Goal: Check status: Check status

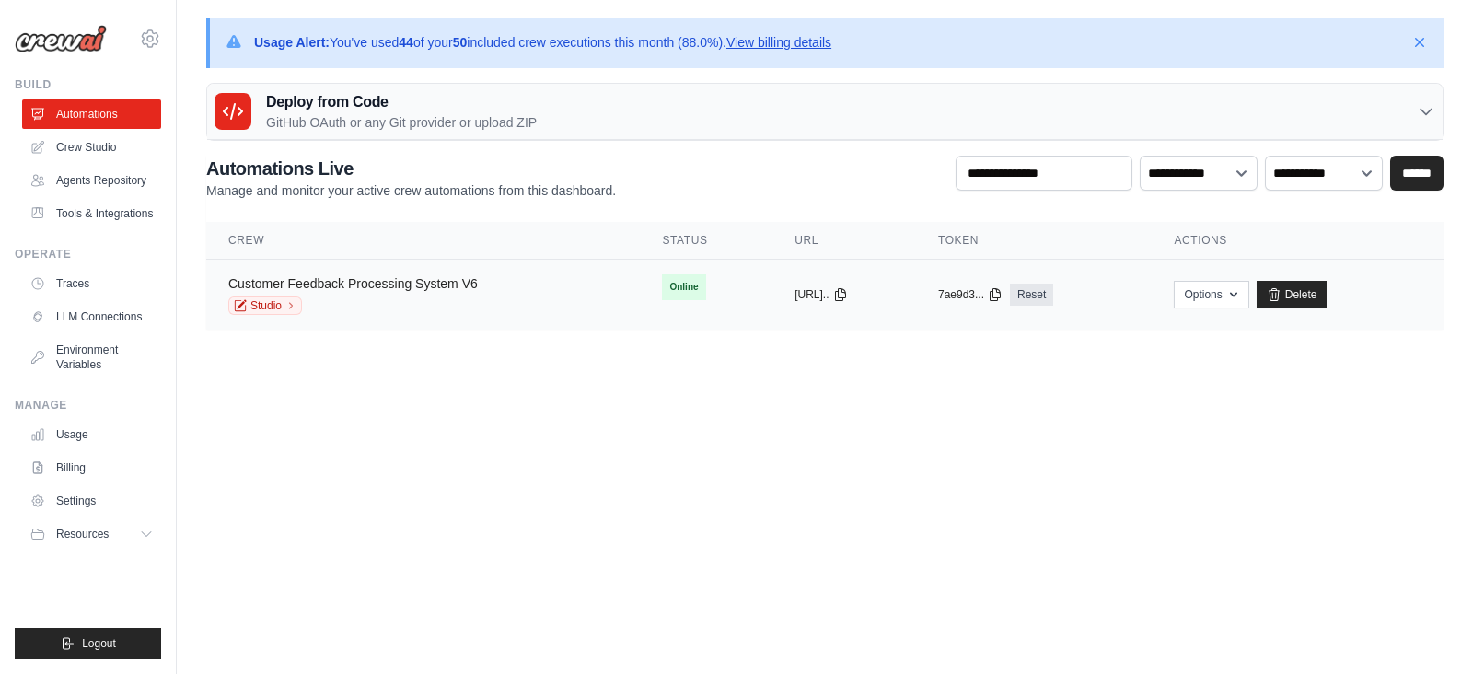
click at [460, 285] on link "Customer Feedback Processing System V6" at bounding box center [353, 283] width 250 height 15
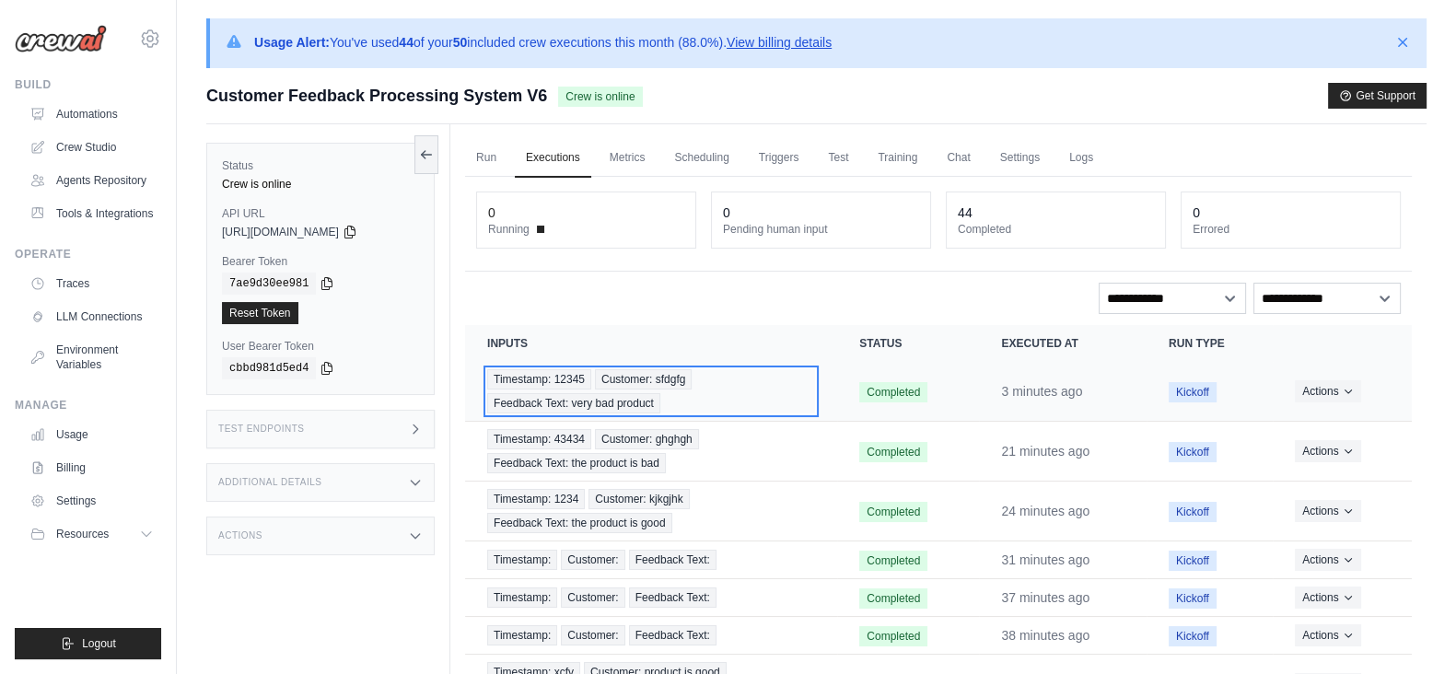
click at [625, 389] on div "Timestamp: 12345 Customer: sfdgfg Feedback Text: very bad product" at bounding box center [651, 391] width 328 height 44
